Goal: Task Accomplishment & Management: Use online tool/utility

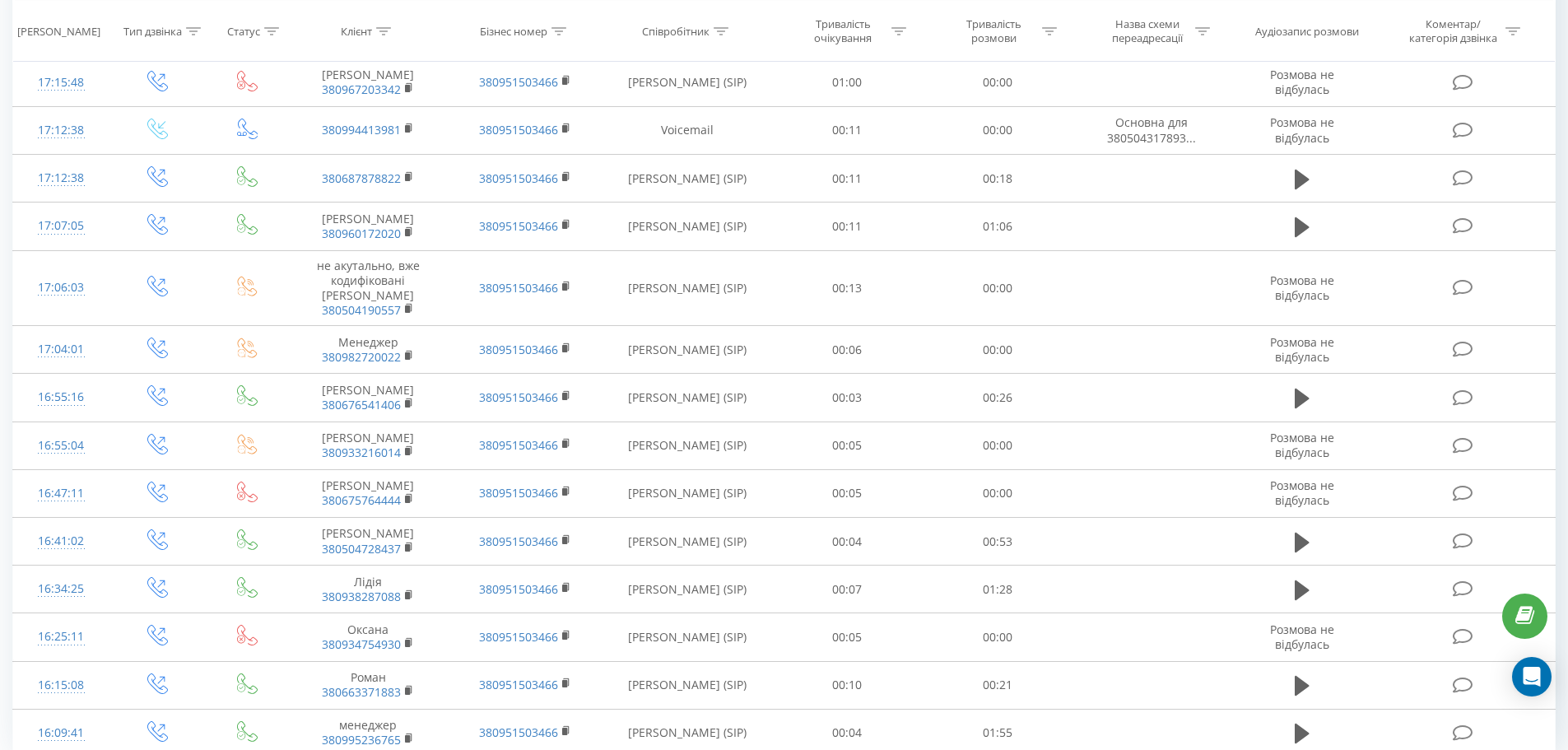
scroll to position [807, 0]
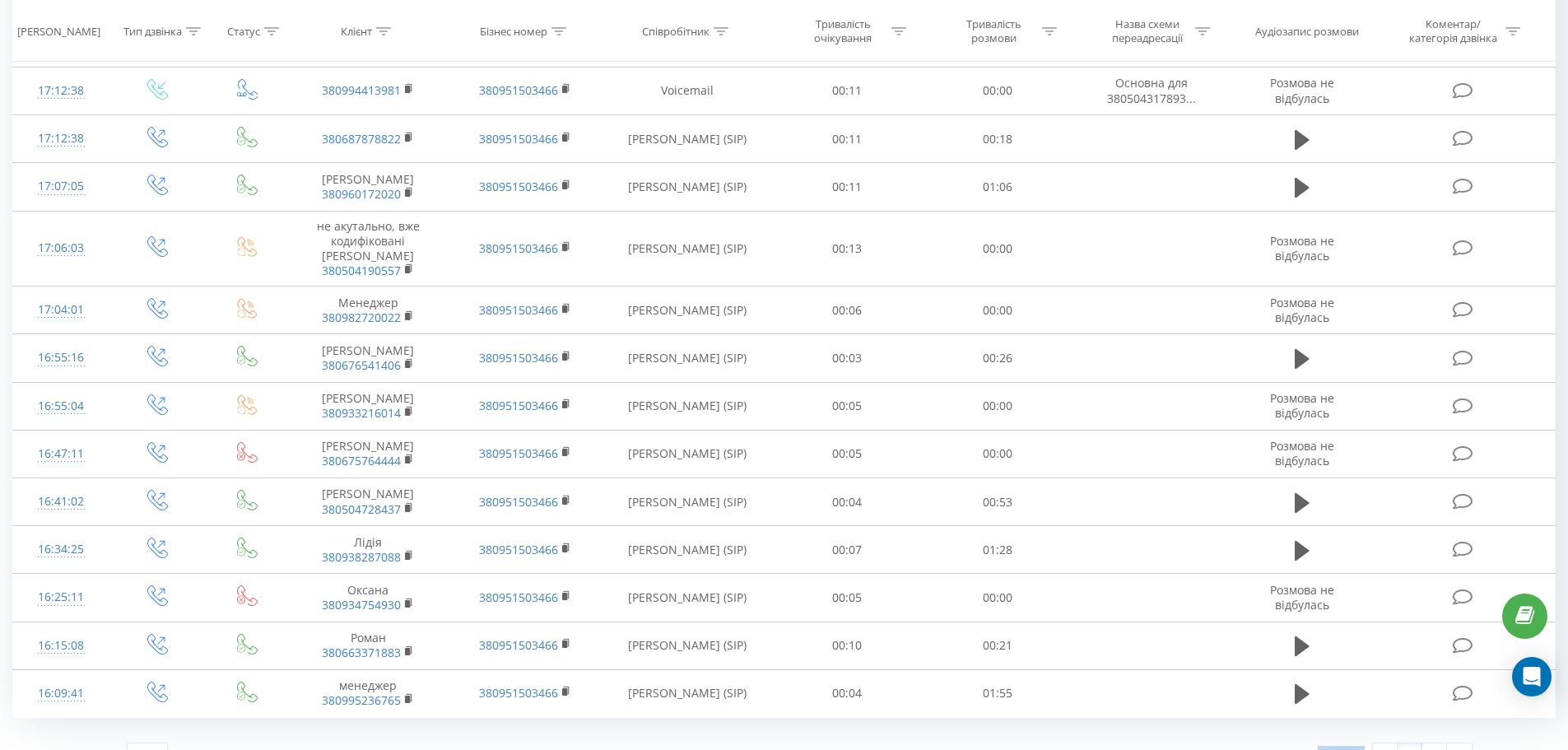
drag, startPoint x: 1314, startPoint y: 722, endPoint x: 1363, endPoint y: 724, distance: 49.0
click at [1363, 731] on div "1 - 25 з 33 1 2" at bounding box center [1124, 756] width 719 height 48
click at [1241, 731] on div "1 - 25 з 33 1 2" at bounding box center [1124, 756] width 719 height 48
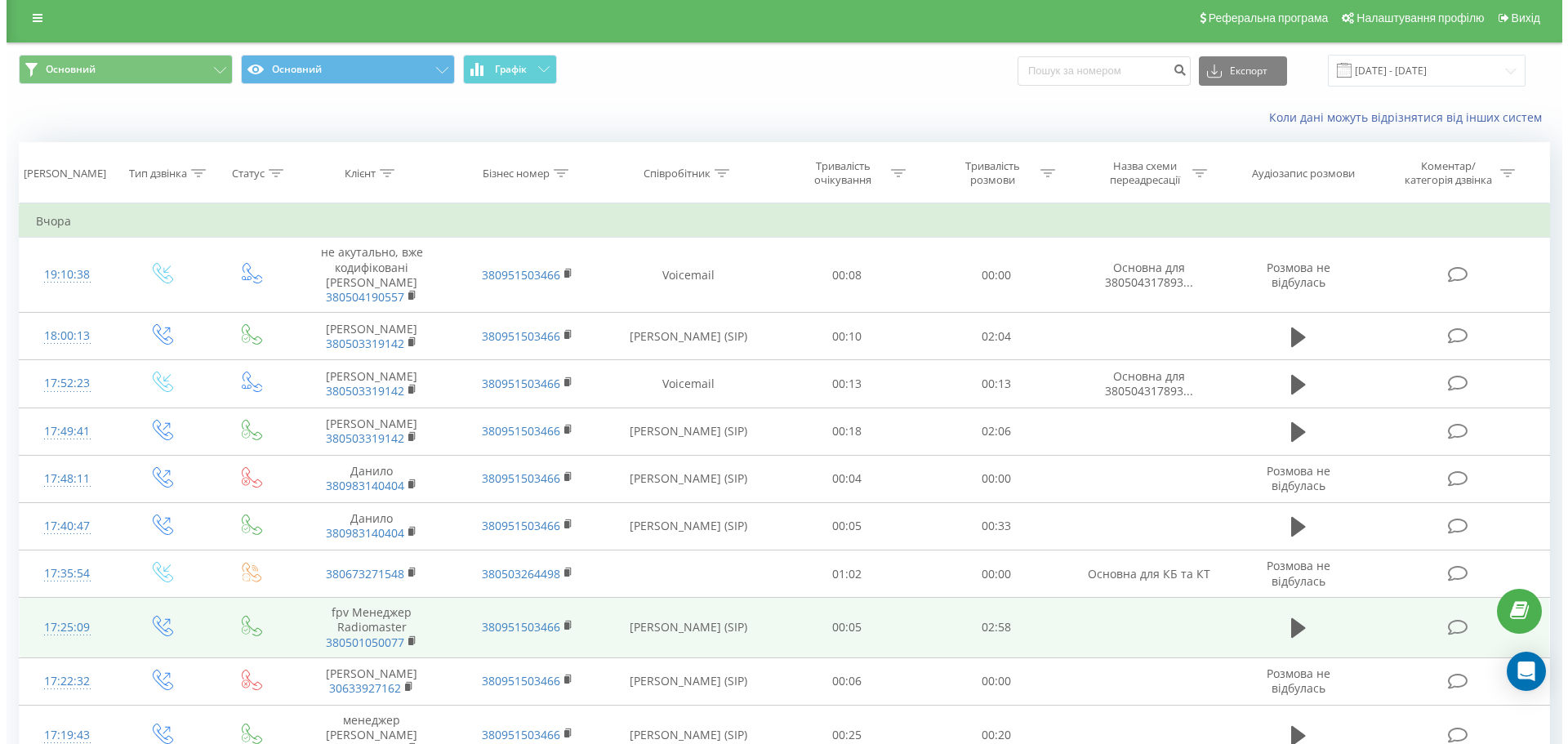
scroll to position [0, 0]
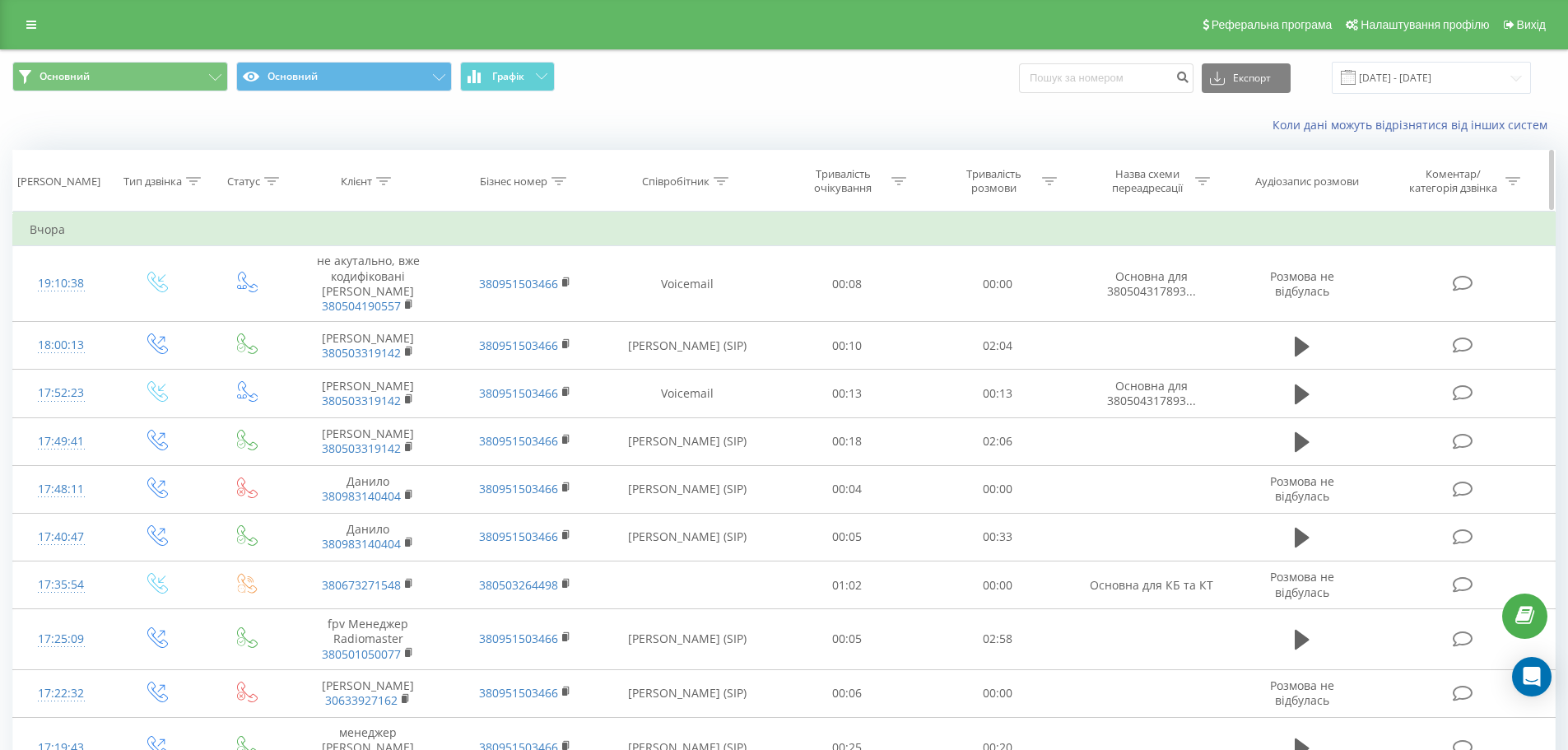
click at [1046, 178] on icon at bounding box center [1049, 181] width 15 height 8
click at [969, 290] on input "text" at bounding box center [997, 299] width 145 height 29
type input "01:00"
click at [977, 271] on div "Дорівнює" at bounding box center [989, 261] width 120 height 25
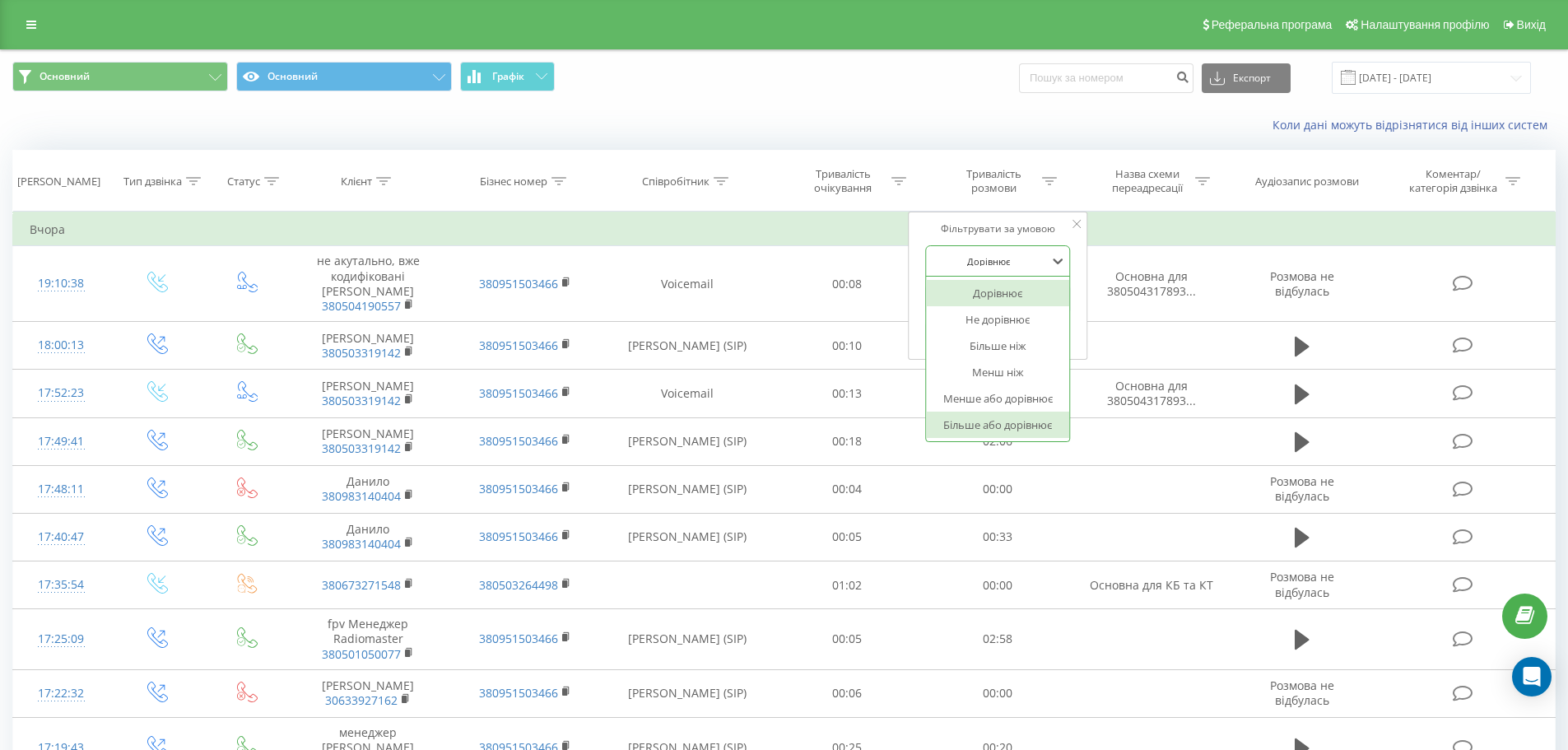
click at [1003, 429] on div "Більше або дорівнює" at bounding box center [997, 425] width 144 height 26
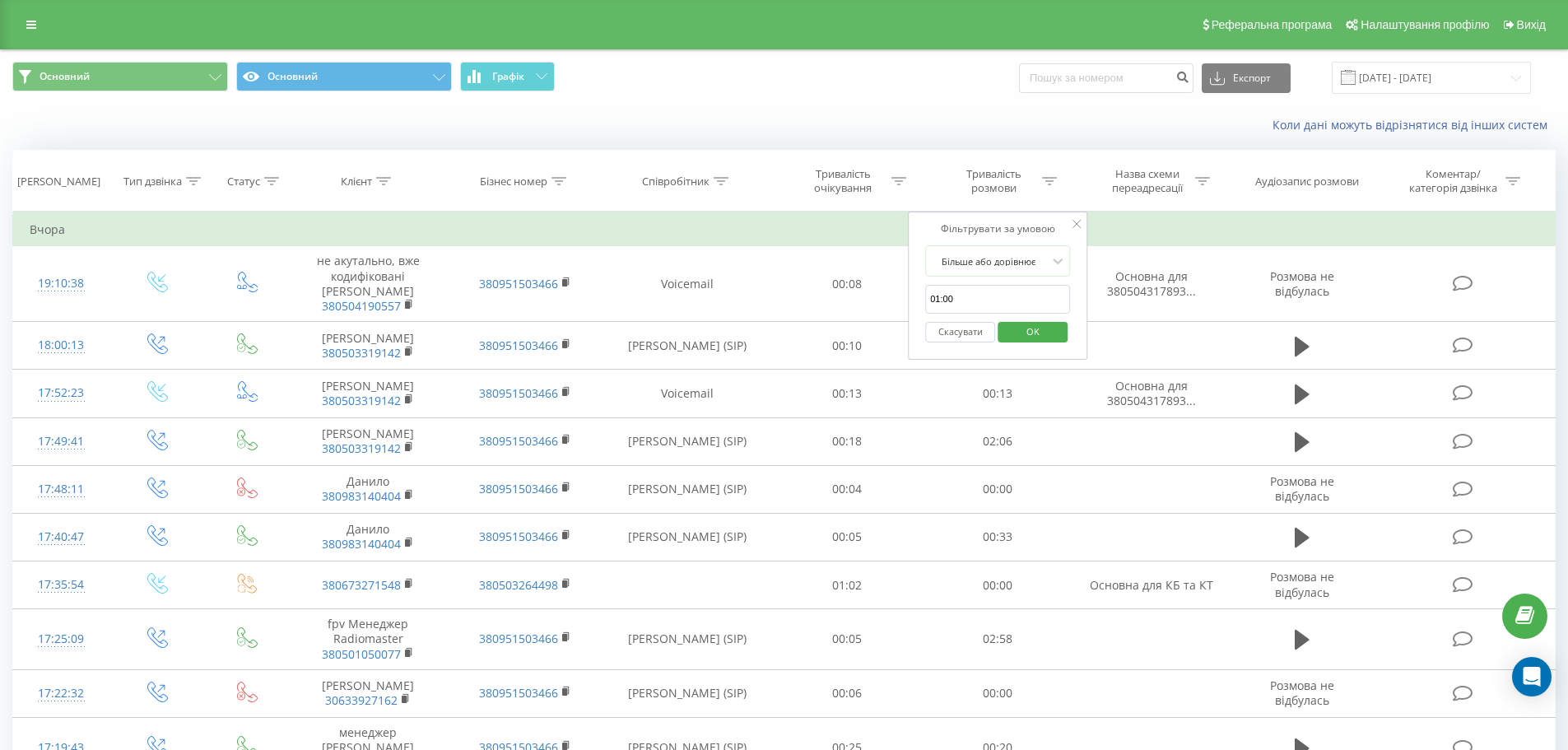
click at [1016, 323] on span "OK" at bounding box center [1033, 332] width 46 height 26
